Goal: Navigation & Orientation: Find specific page/section

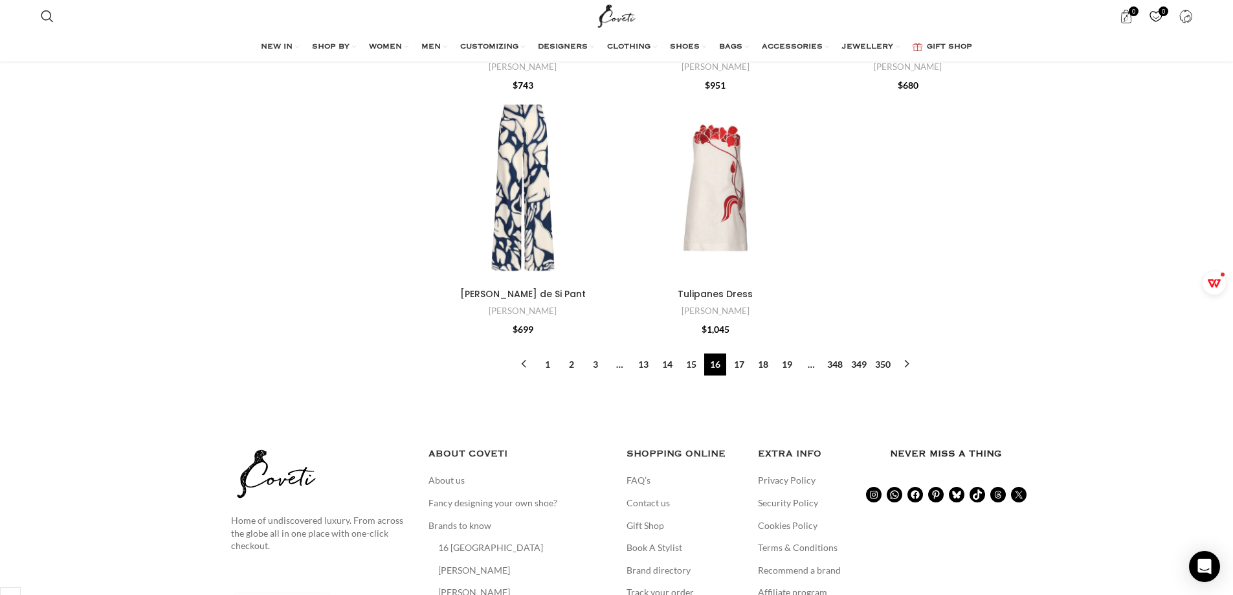
scroll to position [4146, 0]
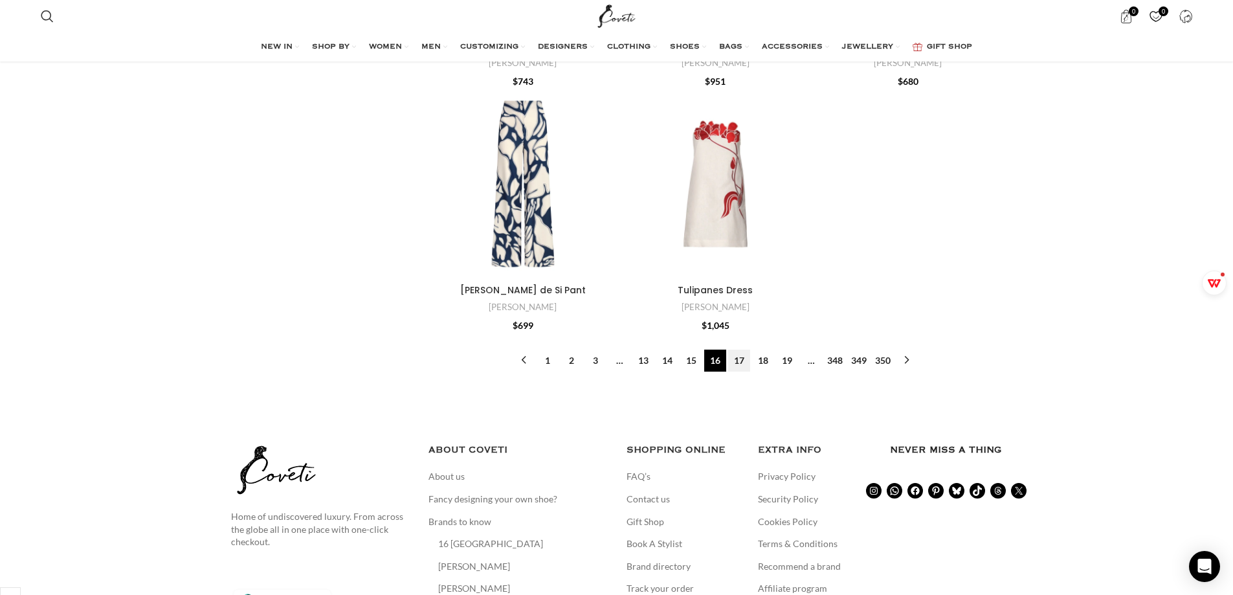
click at [745, 350] on link "17" at bounding box center [739, 361] width 22 height 22
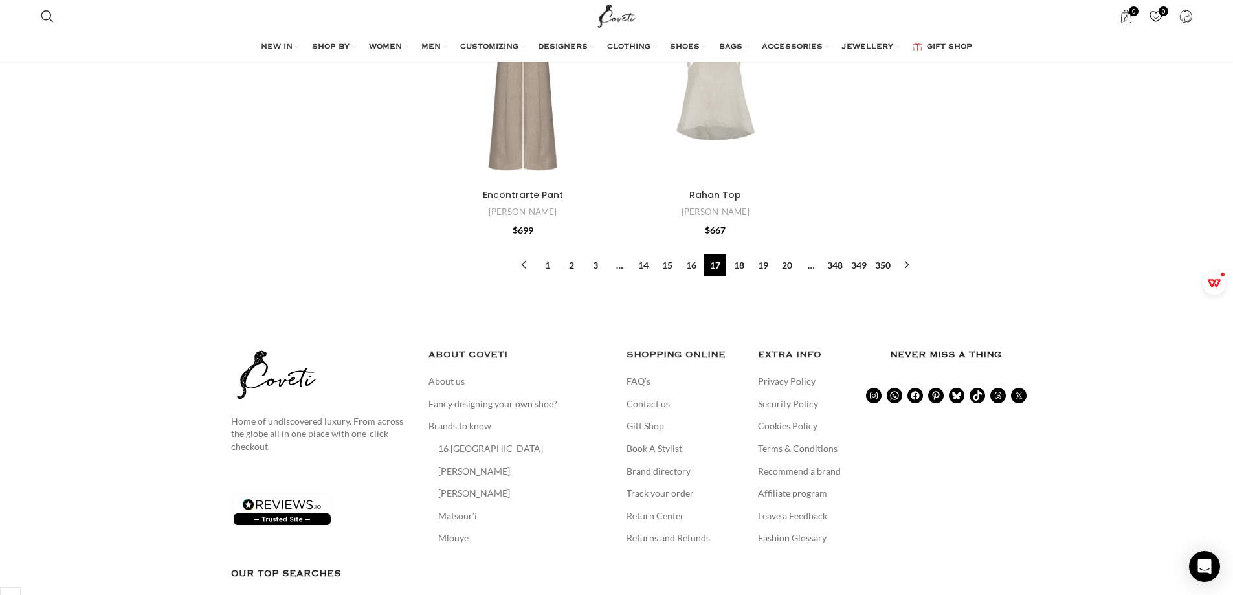
scroll to position [4470, 0]
click at [739, 253] on link "18" at bounding box center [739, 264] width 22 height 22
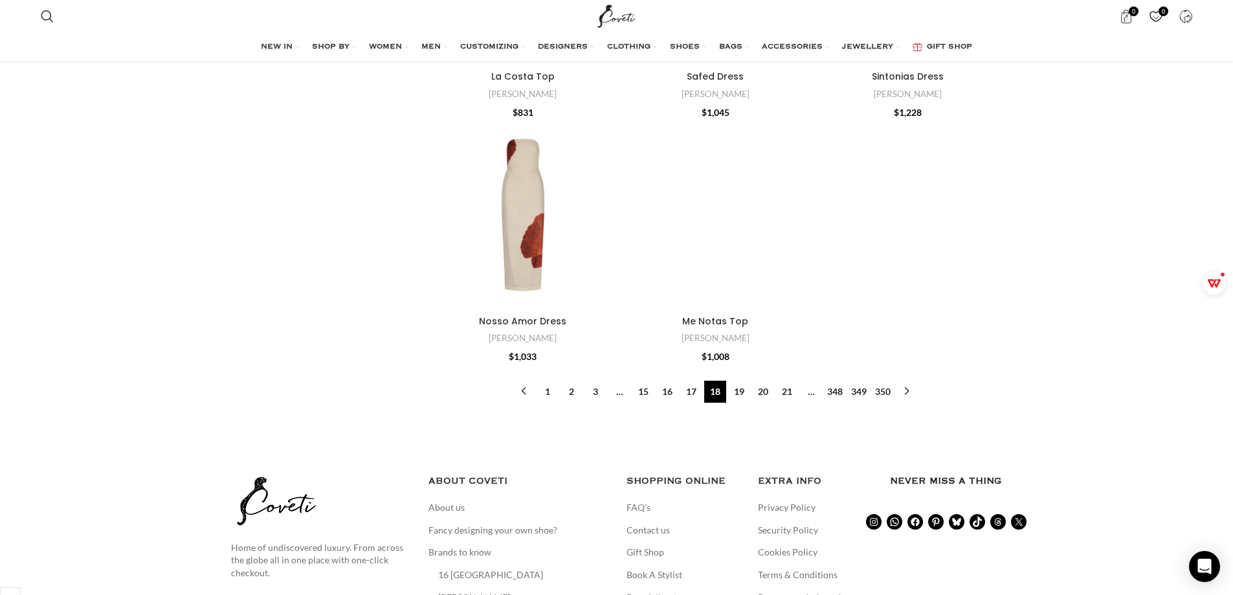
scroll to position [4729, 0]
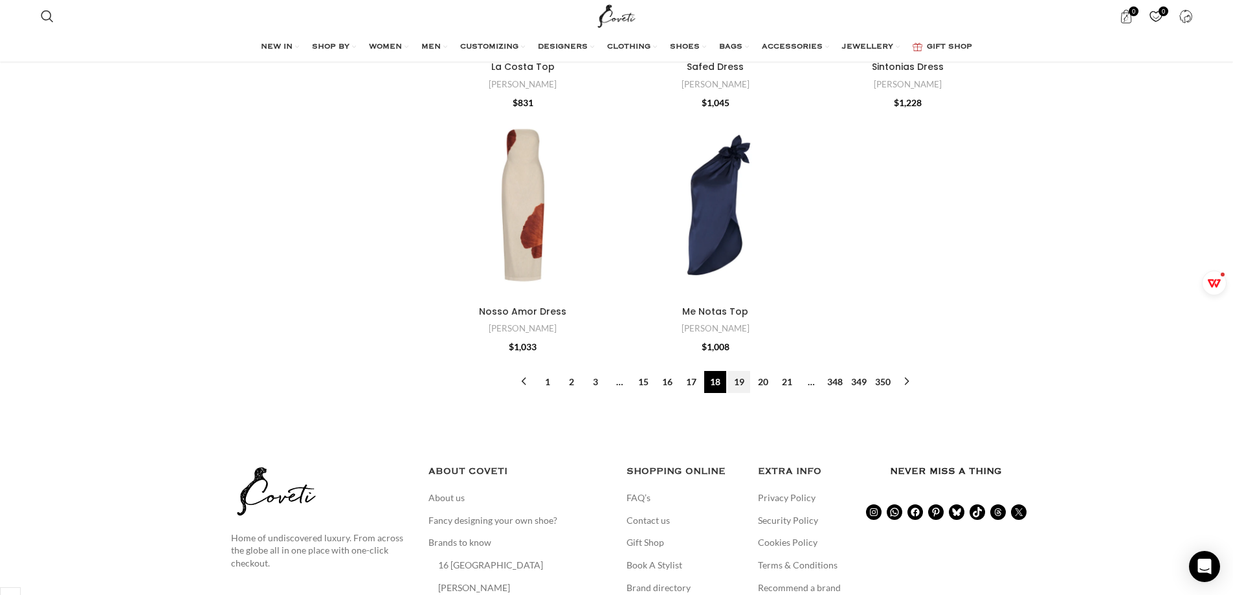
click at [740, 371] on link "19" at bounding box center [739, 382] width 22 height 22
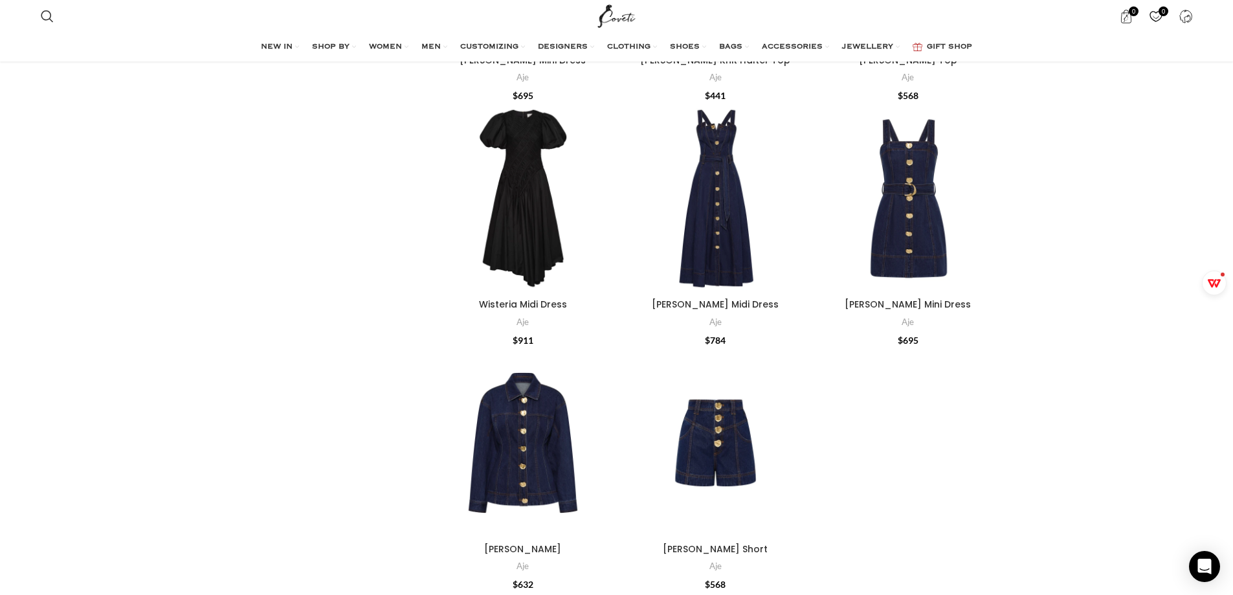
scroll to position [4634, 0]
